Goal: Task Accomplishment & Management: Manage account settings

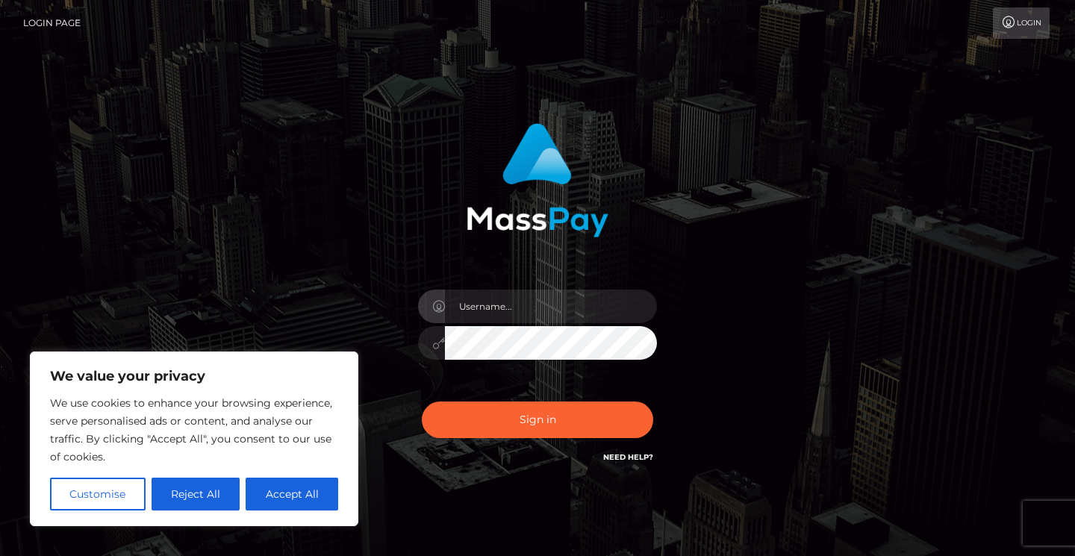
click at [289, 482] on button "Accept All" at bounding box center [292, 494] width 93 height 33
click at [291, 491] on div "Sign in" at bounding box center [537, 302] width 1075 height 604
checkbox input "true"
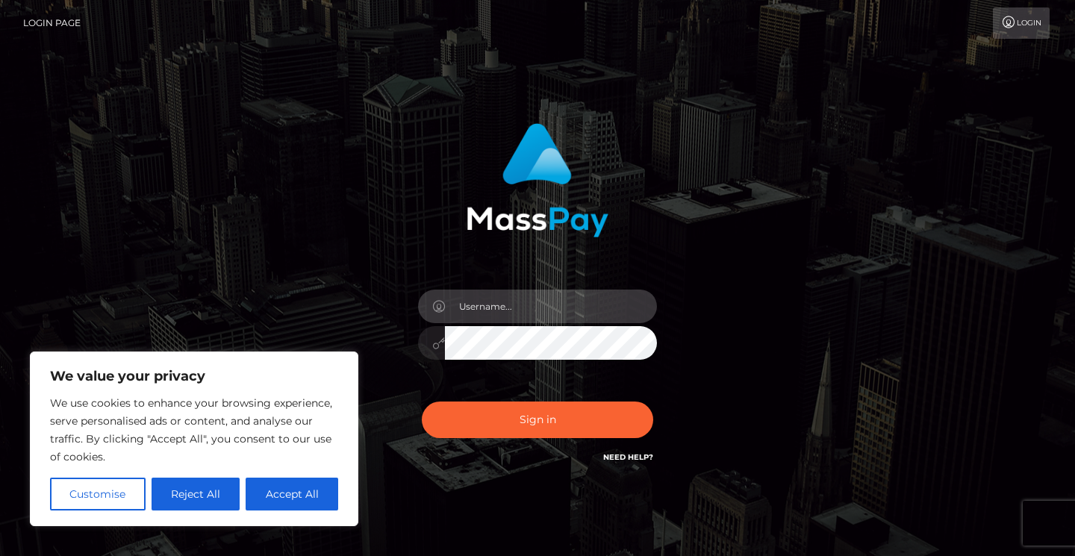
checkbox input "true"
click at [499, 308] on input "text" at bounding box center [551, 307] width 212 height 34
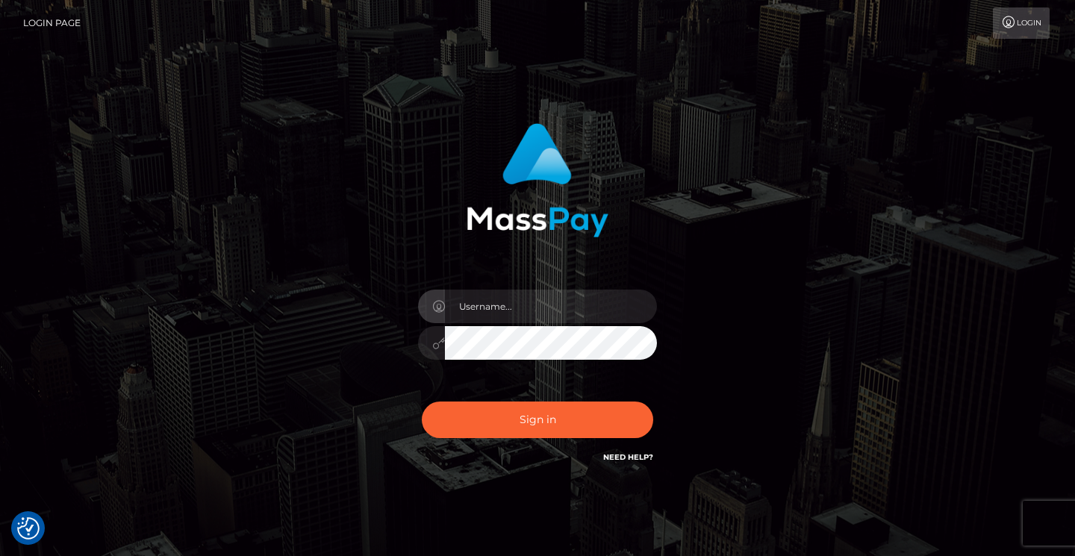
click at [294, 493] on div "Sign in" at bounding box center [537, 302] width 1075 height 604
click at [633, 318] on input "text" at bounding box center [551, 307] width 212 height 34
click at [637, 307] on input "text" at bounding box center [551, 307] width 212 height 34
click at [636, 307] on input "text" at bounding box center [551, 307] width 212 height 34
click at [589, 299] on input "[DATE]" at bounding box center [551, 307] width 212 height 34
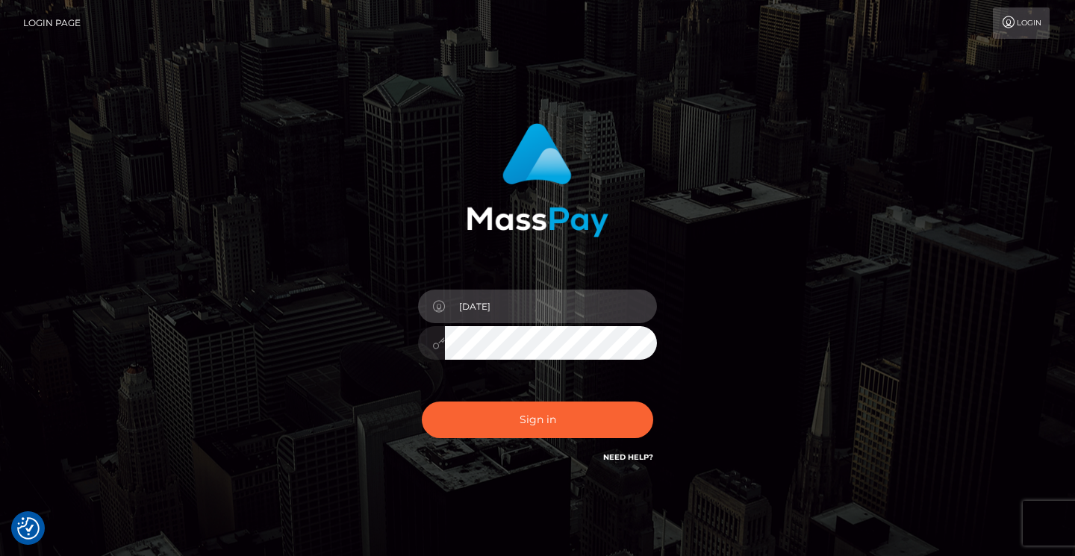
click at [549, 304] on input "[DATE]" at bounding box center [551, 307] width 212 height 34
type input "1"
type input "[EMAIL_ADDRESS][DOMAIN_NAME]"
click at [538, 420] on button "Sign in" at bounding box center [538, 420] width 232 height 37
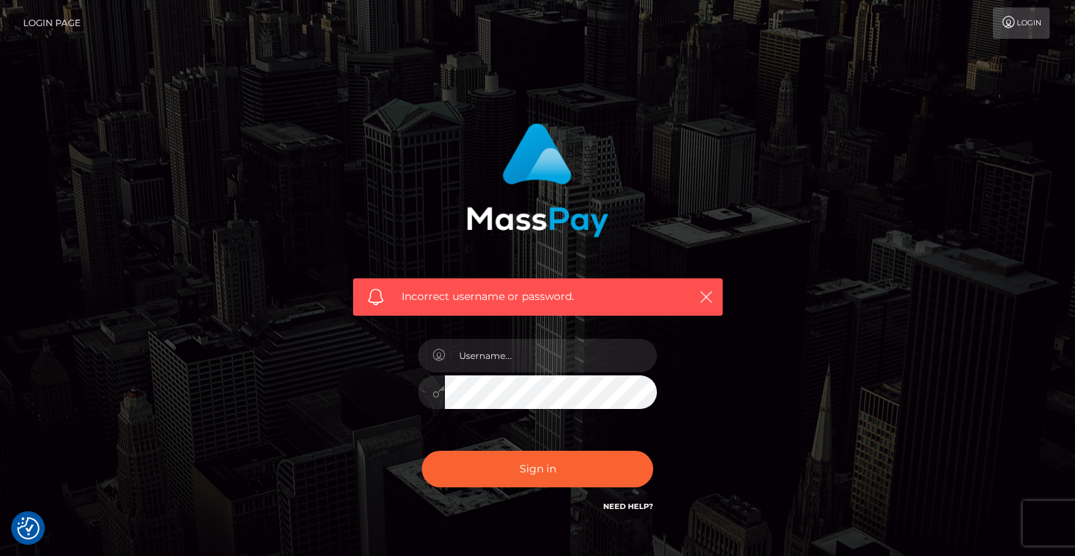
click at [630, 504] on link "Need Help?" at bounding box center [628, 507] width 50 height 10
